Goal: Transaction & Acquisition: Purchase product/service

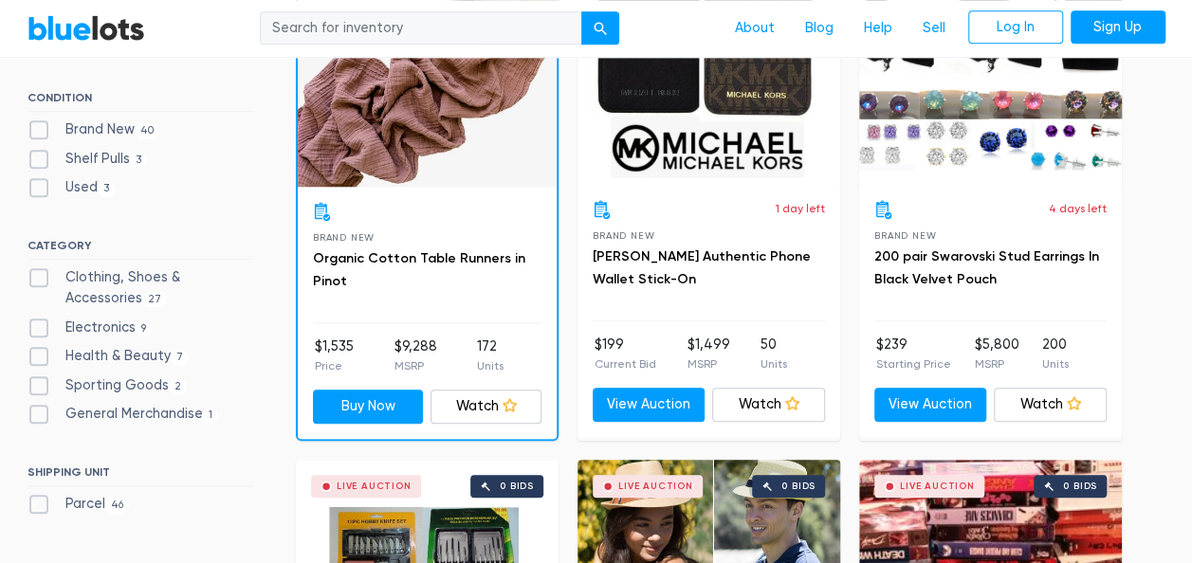
scroll to position [683, 0]
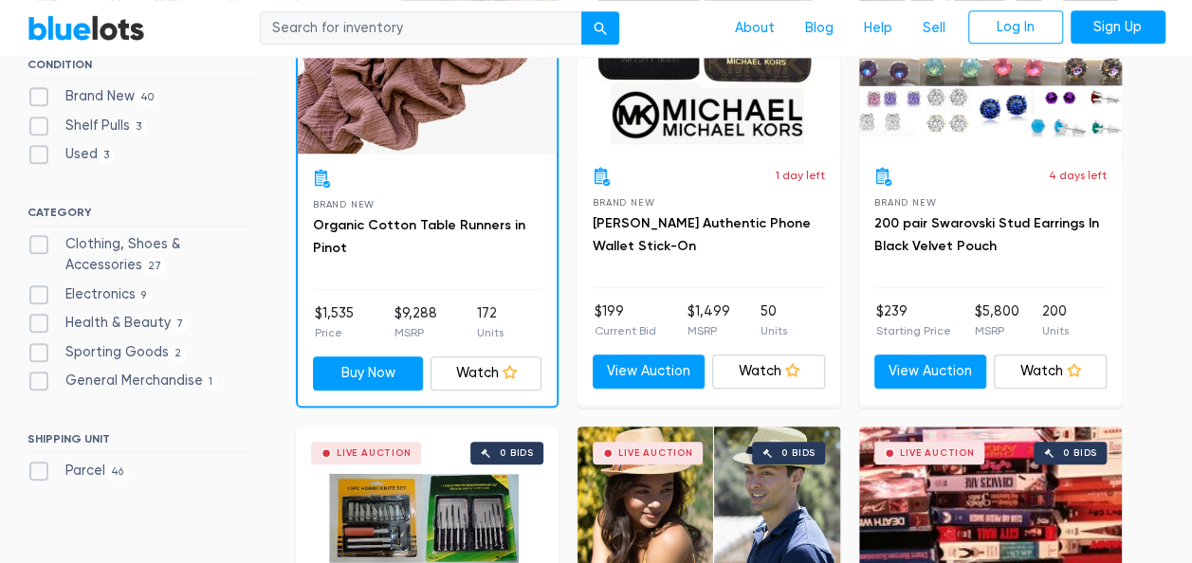
click at [588, 148] on div "Live Auction 1 bid" at bounding box center [708, 52] width 263 height 199
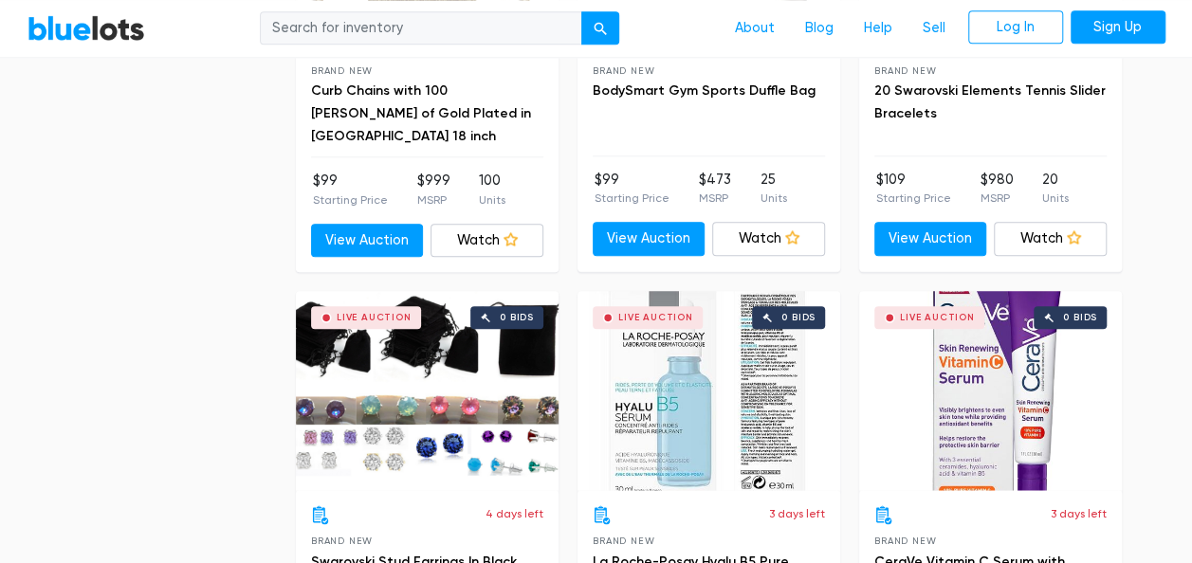
scroll to position [4588, 0]
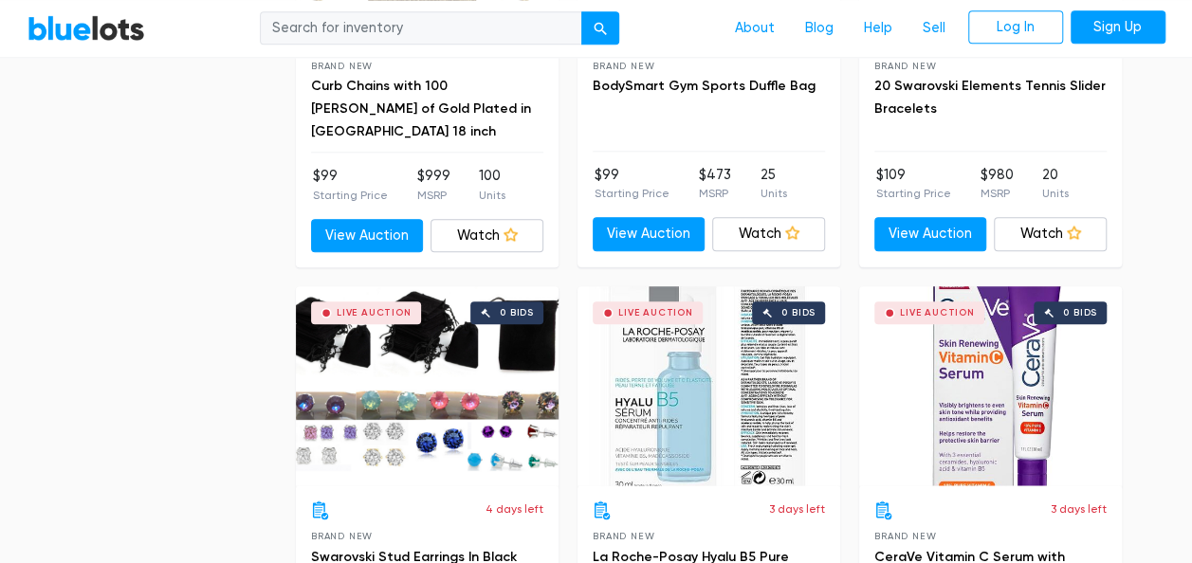
click at [11, 290] on section "Filter Filter & Sort SORT BY Most Bids Ending Soonest Newly Listed Lowest Price…" at bounding box center [596, 73] width 1192 height 8202
click at [129, 224] on div "Filter Filter & Sort SORT BY Most Bids Ending Soonest Newly Listed Lowest Price…" at bounding box center [596, 5] width 1166 height 8066
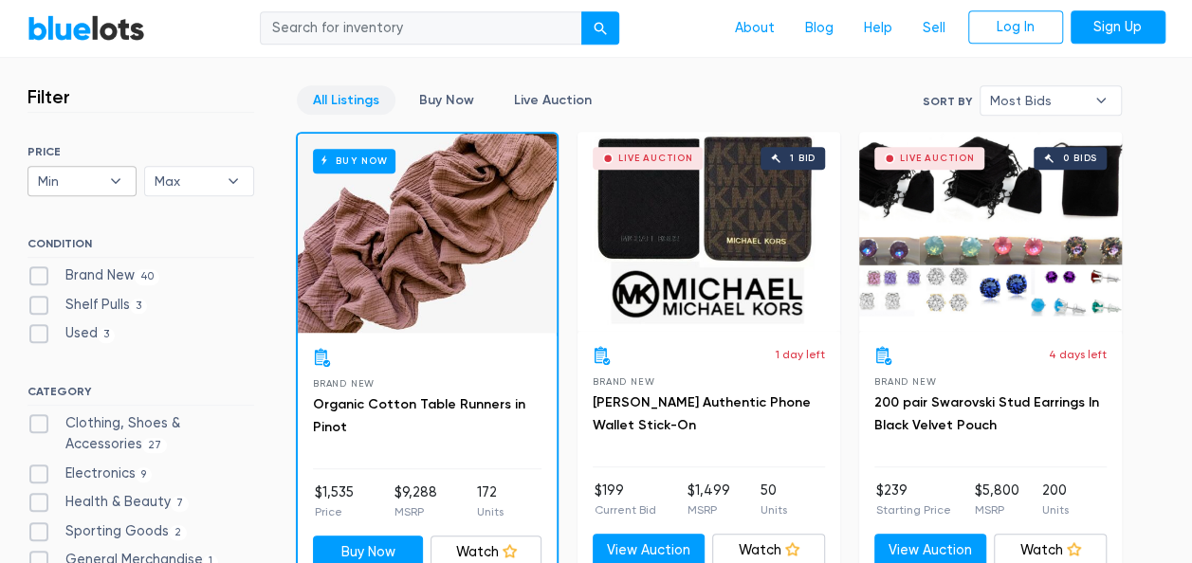
scroll to position [569, 0]
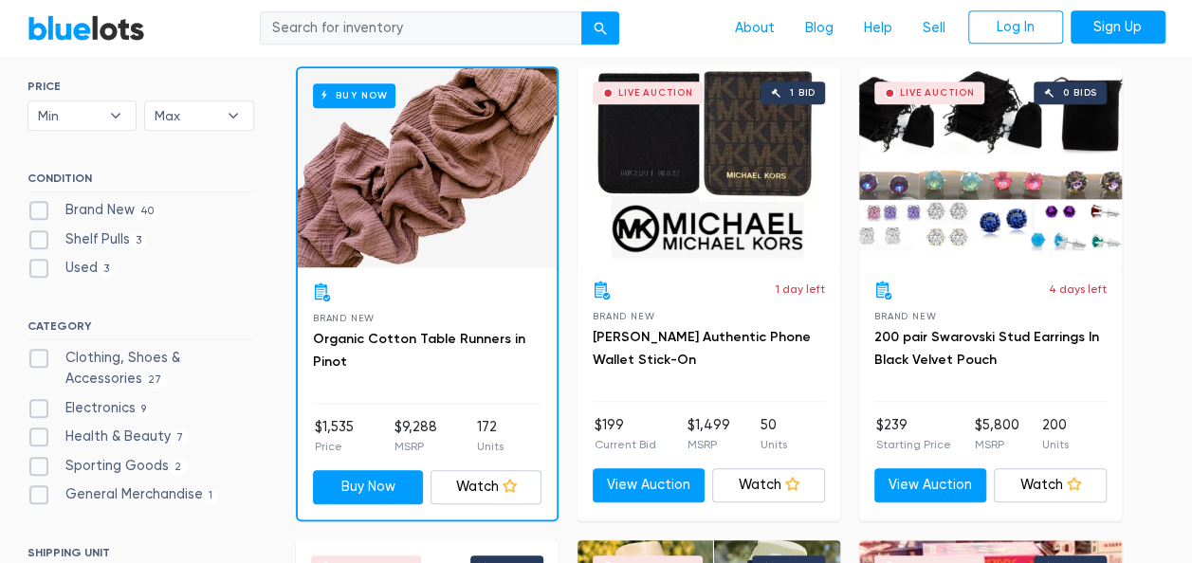
click at [41, 363] on label "Clothing, Shoes & Accessories 27" at bounding box center [140, 368] width 227 height 41
click at [40, 360] on Accessories"] "Clothing, Shoes & Accessories 27" at bounding box center [33, 354] width 12 height 12
checkbox Accessories"] "true"
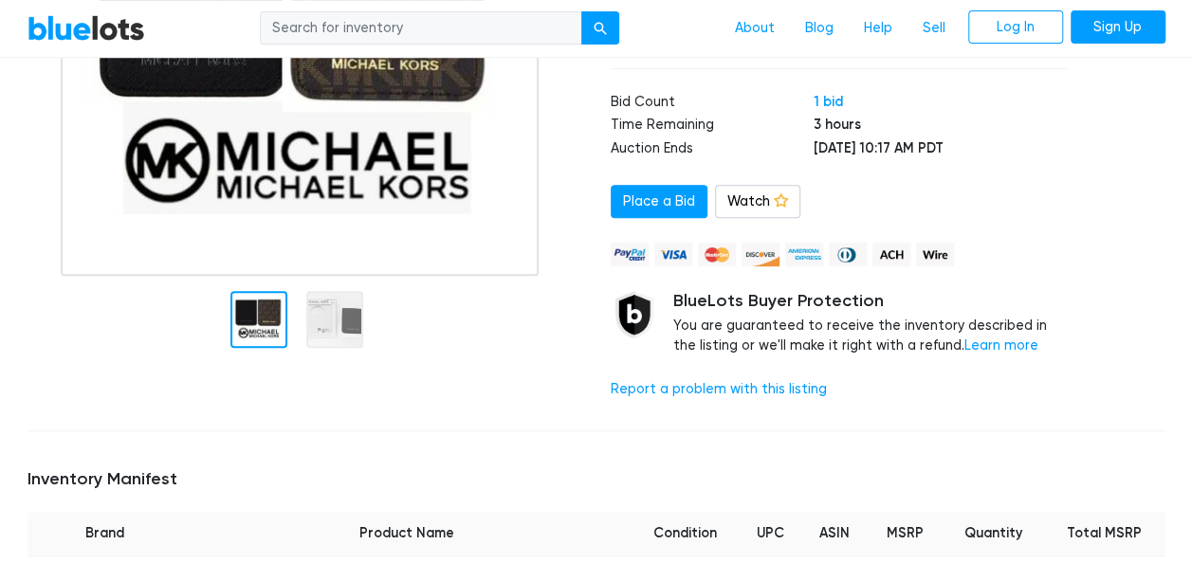
scroll to position [417, 0]
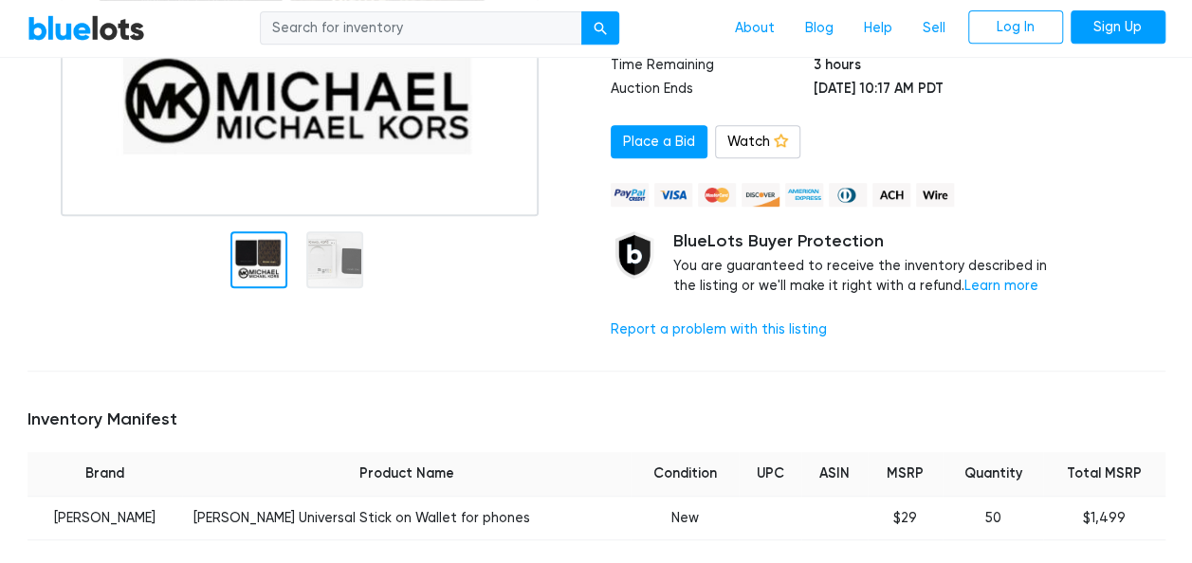
drag, startPoint x: 669, startPoint y: 5, endPoint x: 484, endPoint y: 288, distance: 338.4
click at [484, 288] on div at bounding box center [304, 257] width 555 height 82
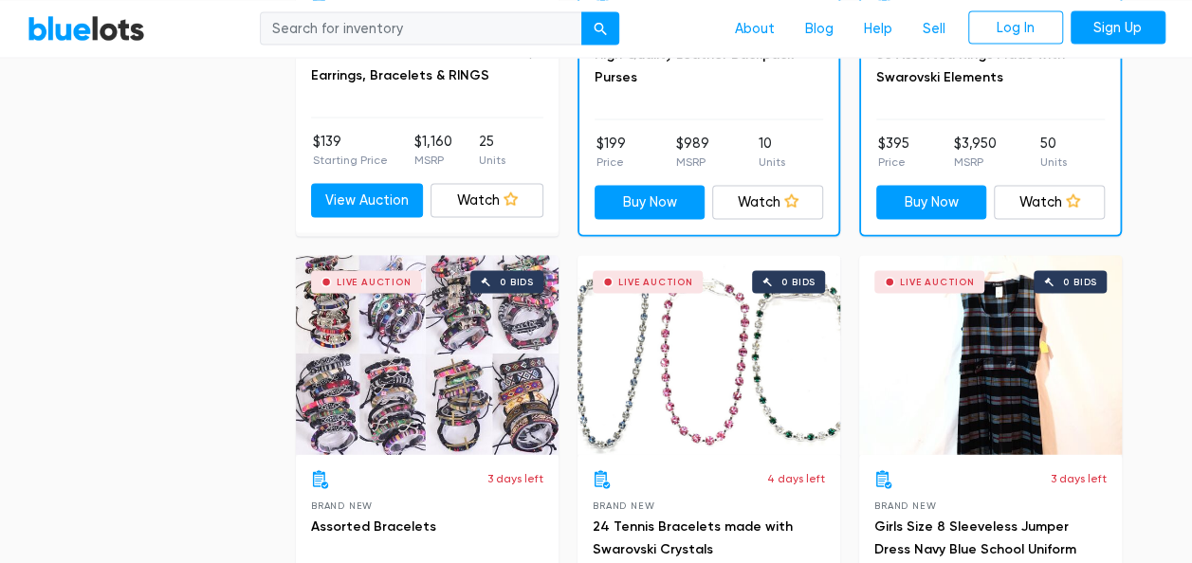
scroll to position [1837, 0]
